Goal: Information Seeking & Learning: Learn about a topic

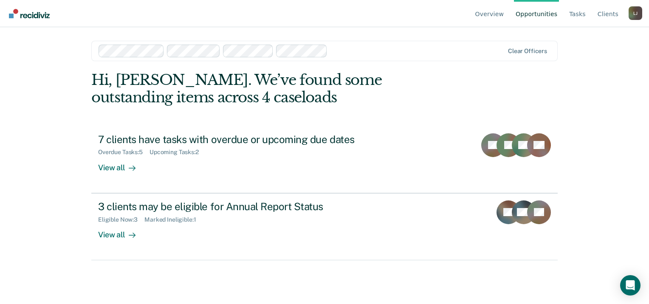
drag, startPoint x: 523, startPoint y: 53, endPoint x: 331, endPoint y: 66, distance: 192.7
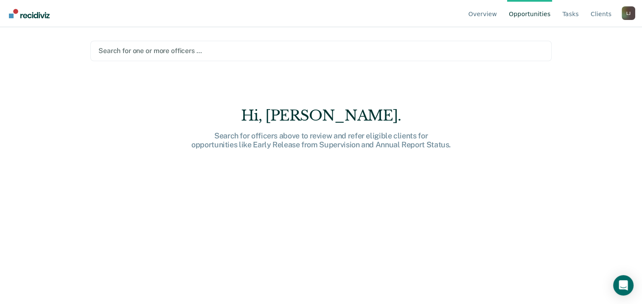
click at [237, 51] on div at bounding box center [320, 51] width 445 height 10
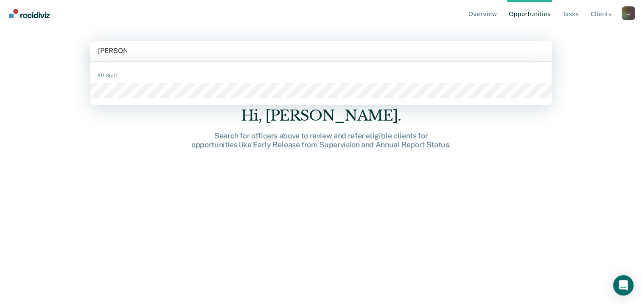
type input "adelaida"
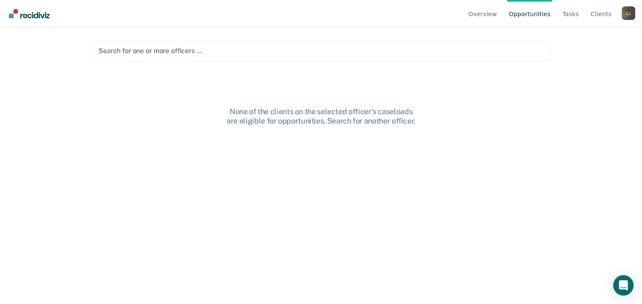
click at [168, 51] on div at bounding box center [320, 51] width 445 height 10
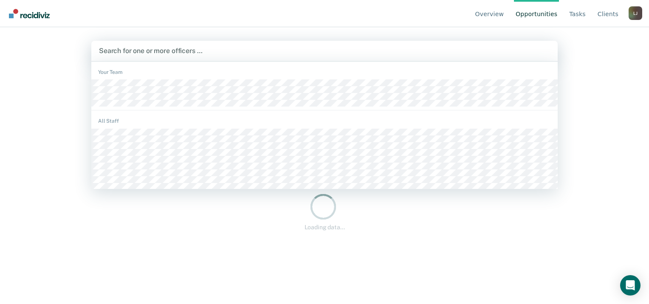
click at [150, 49] on div at bounding box center [324, 51] width 451 height 10
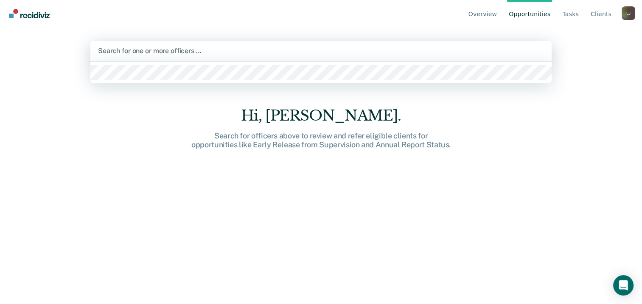
click at [150, 49] on div at bounding box center [321, 51] width 446 height 10
type input "kelly hilbery"
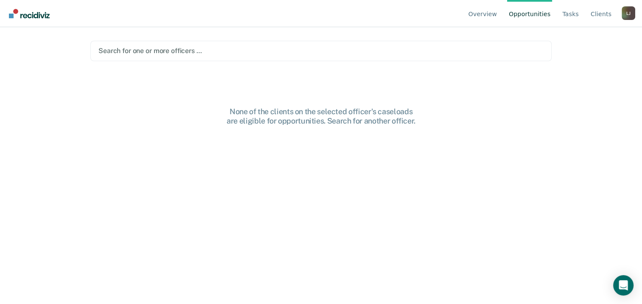
click at [239, 52] on div at bounding box center [320, 51] width 445 height 10
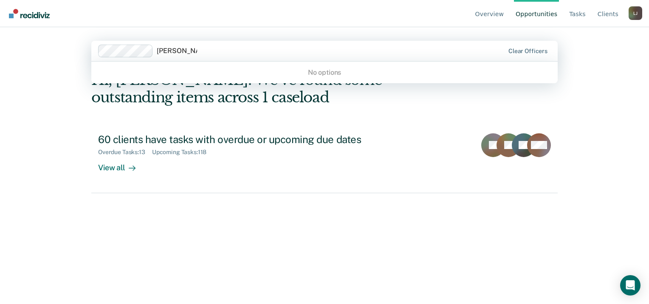
type input "kelly hilbery"
click at [190, 103] on div "Hi, [PERSON_NAME]. We’ve found some outstanding items across 1 caseload" at bounding box center [277, 88] width 373 height 35
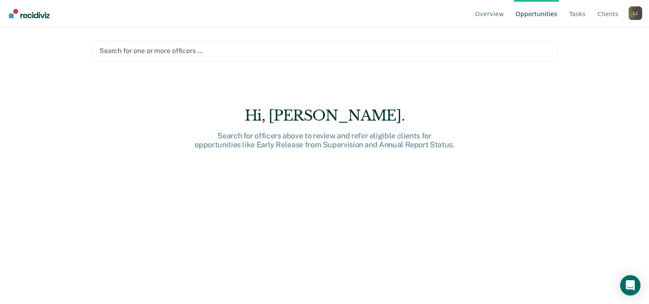
click at [144, 51] on div at bounding box center [324, 51] width 450 height 10
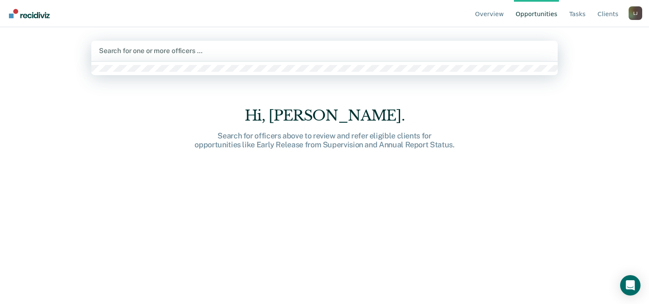
click at [144, 51] on div at bounding box center [324, 51] width 451 height 10
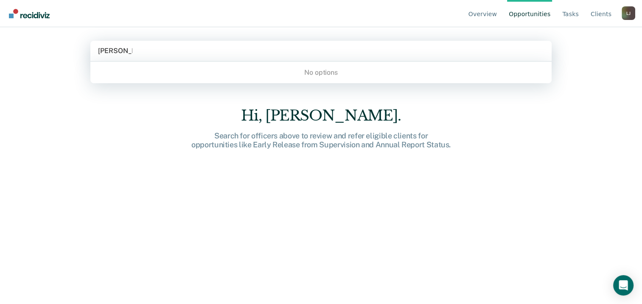
type input "nieves mejia"
click at [144, 51] on div "nieves mejia" at bounding box center [321, 51] width 446 height 10
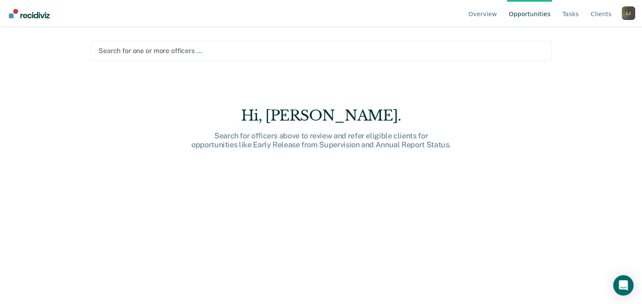
click at [141, 52] on div at bounding box center [320, 51] width 445 height 10
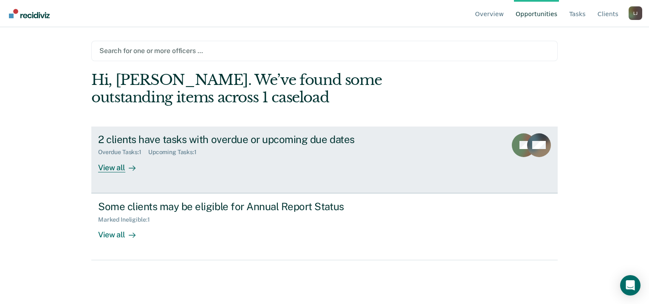
click at [118, 167] on div "View all" at bounding box center [122, 164] width 48 height 17
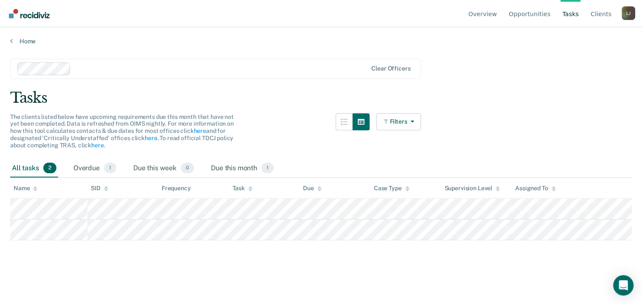
click at [46, 273] on main "Clear officers Tasks The clients listed below have upcoming requirements due th…" at bounding box center [321, 173] width 642 height 256
click at [95, 167] on div "Overdue 1" at bounding box center [95, 168] width 46 height 19
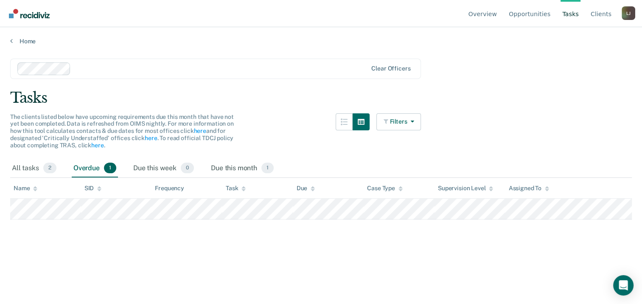
click at [10, 39] on div "Home" at bounding box center [321, 36] width 642 height 18
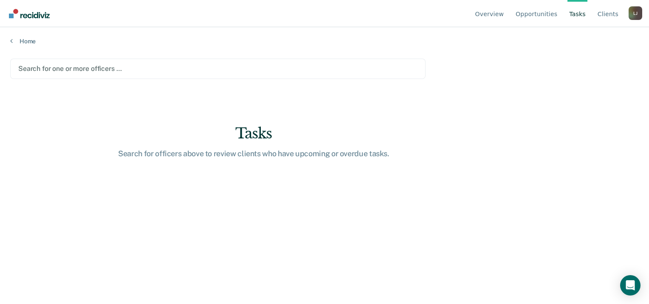
click at [75, 67] on div at bounding box center [217, 69] width 399 height 10
click at [637, 15] on div "L J" at bounding box center [635, 13] width 14 height 14
click at [586, 66] on link "Log Out" at bounding box center [601, 66] width 55 height 7
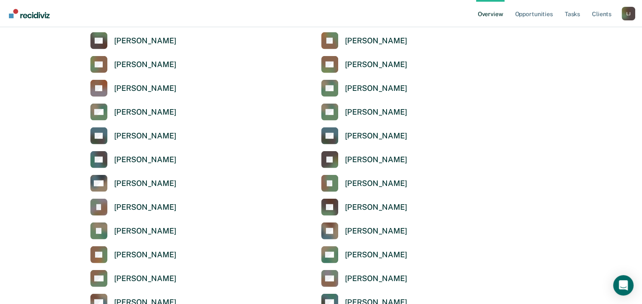
scroll to position [2211, 0]
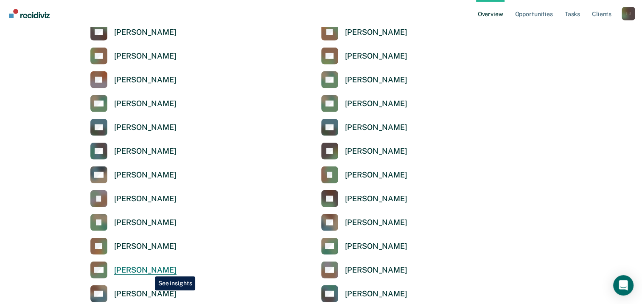
click at [149, 270] on div "[PERSON_NAME]" at bounding box center [145, 270] width 62 height 10
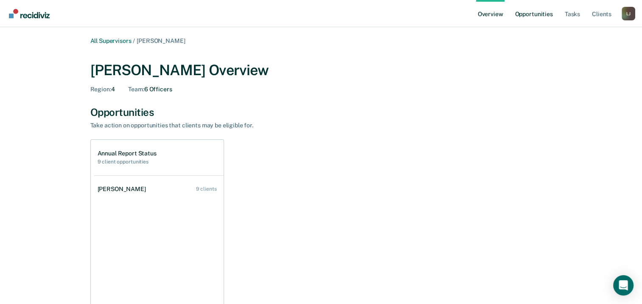
click at [542, 17] on link "Opportunities" at bounding box center [533, 13] width 41 height 27
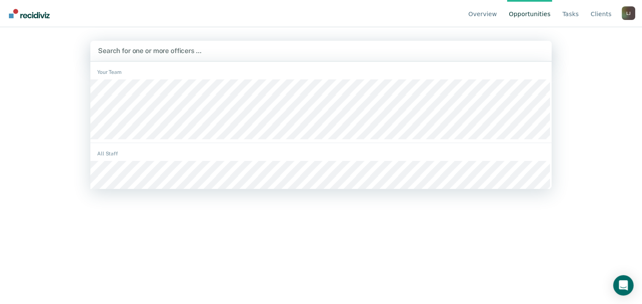
click at [154, 51] on div at bounding box center [321, 51] width 446 height 10
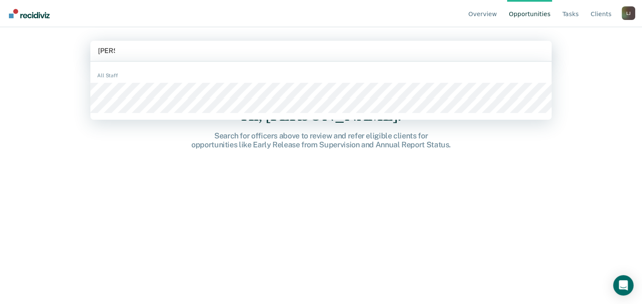
type input "[PERSON_NAME]"
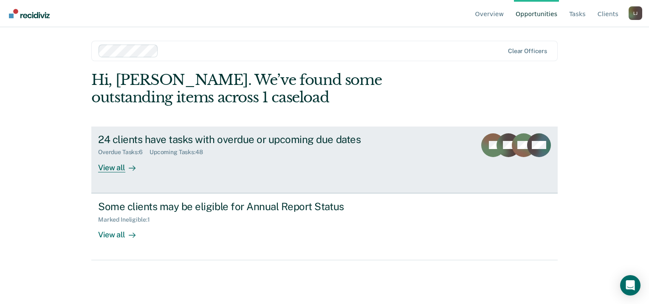
click at [117, 166] on div "View all" at bounding box center [122, 164] width 48 height 17
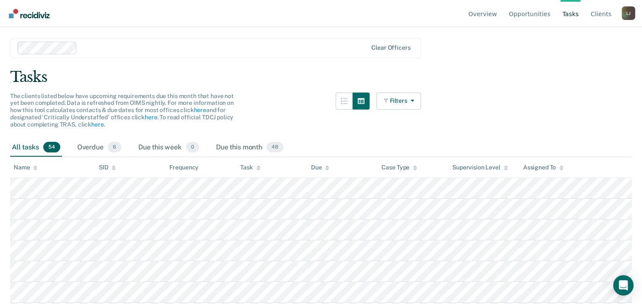
scroll to position [6, 0]
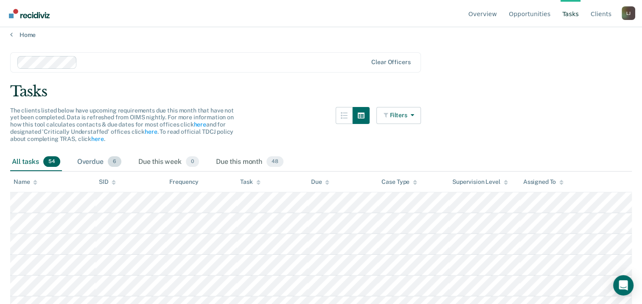
click at [95, 160] on div "Overdue 6" at bounding box center [100, 162] width 48 height 19
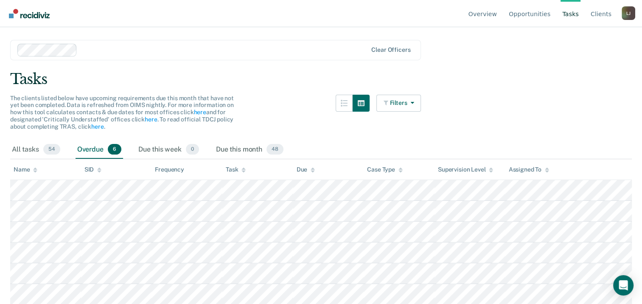
scroll to position [17, 0]
click at [414, 105] on icon "button" at bounding box center [410, 104] width 7 height 6
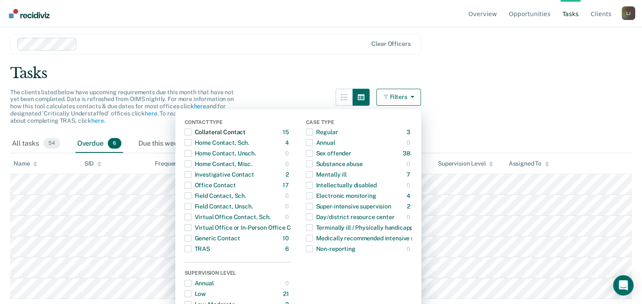
scroll to position [0, 0]
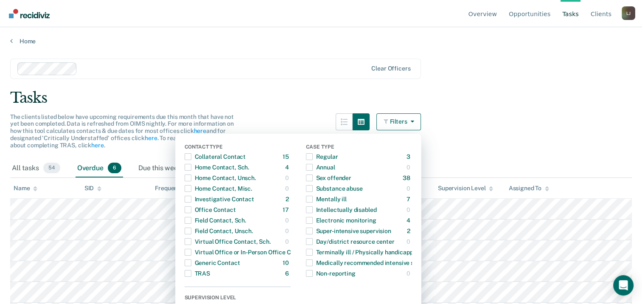
click at [537, 51] on main "Clear officers Tasks The clients listed below have upcoming requirements due th…" at bounding box center [321, 173] width 642 height 256
